Goal: Information Seeking & Learning: Learn about a topic

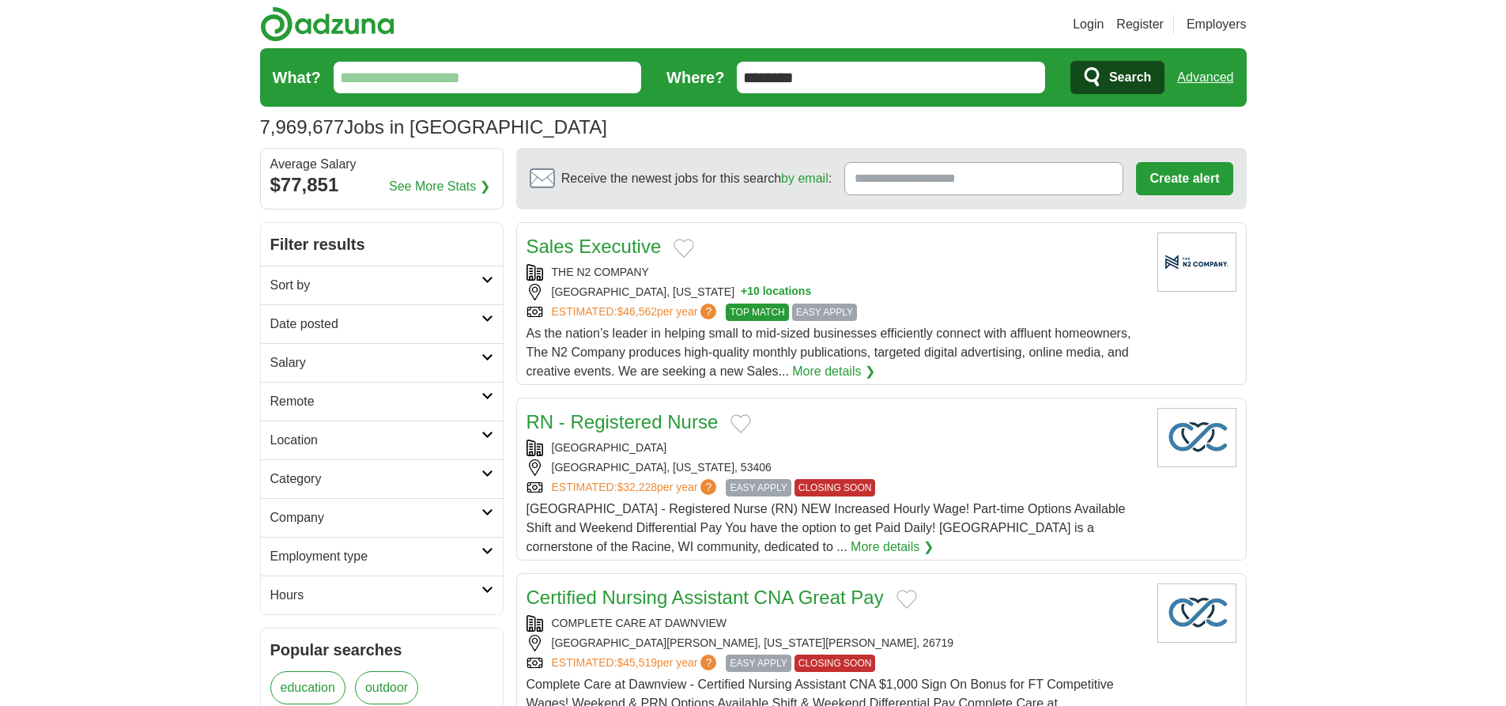
type input "********"
click at [1205, 77] on link "Advanced" at bounding box center [1206, 78] width 56 height 32
